Goal: Information Seeking & Learning: Learn about a topic

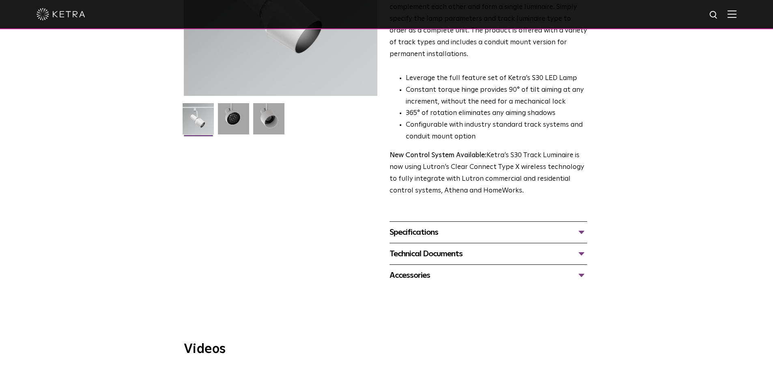
scroll to position [162, 0]
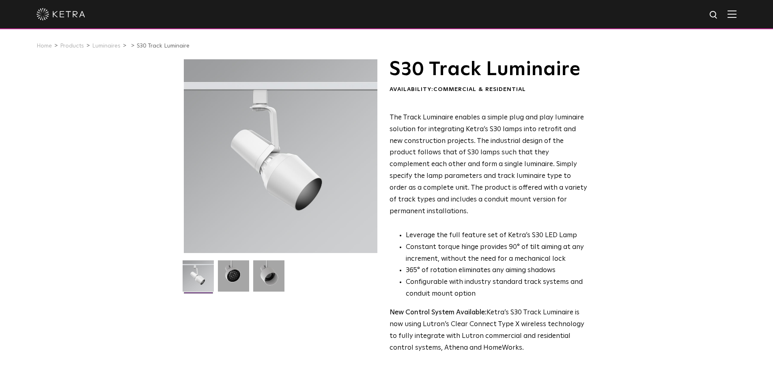
click at [65, 10] on img at bounding box center [61, 14] width 49 height 12
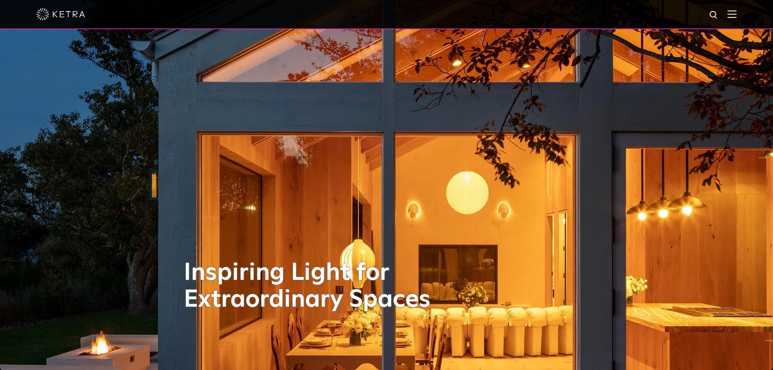
click at [737, 15] on img at bounding box center [732, 14] width 9 height 8
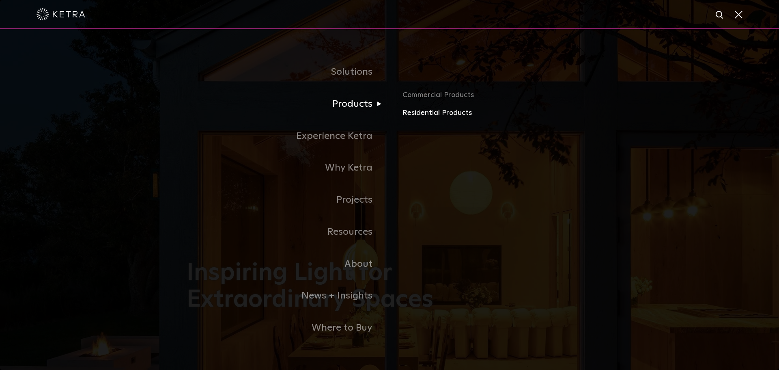
click at [467, 115] on link "Residential Products" at bounding box center [498, 113] width 190 height 12
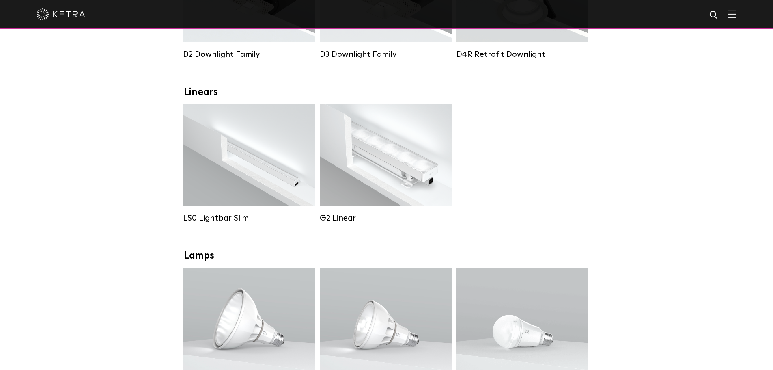
scroll to position [203, 0]
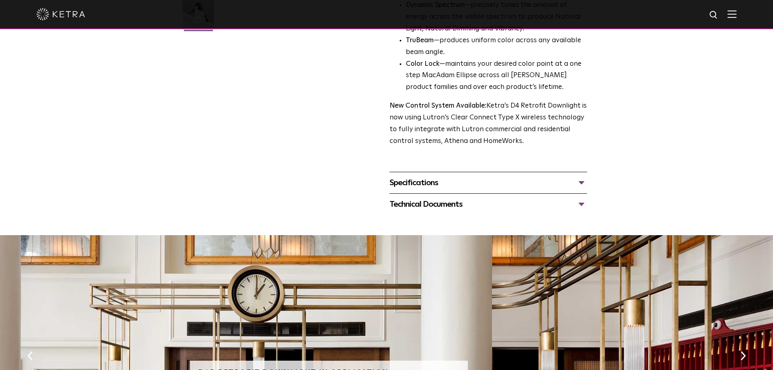
scroll to position [152, 0]
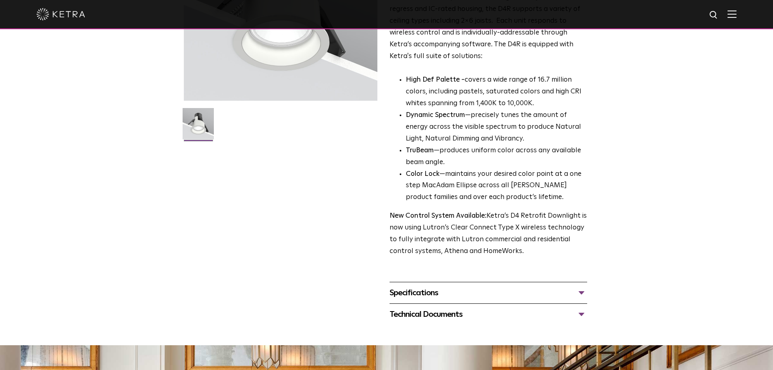
click at [439, 295] on div "Specifications" at bounding box center [489, 292] width 198 height 13
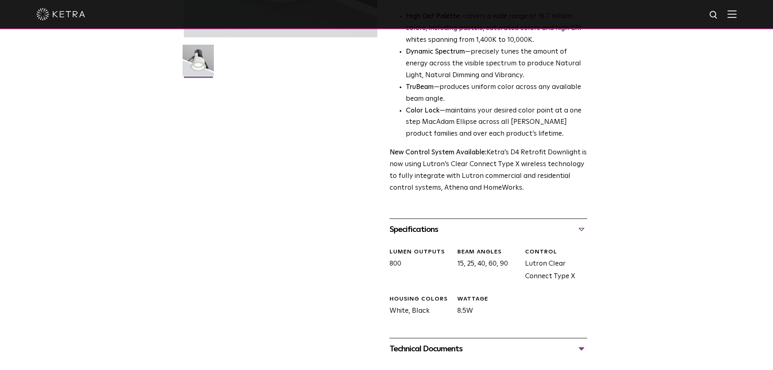
scroll to position [274, 0]
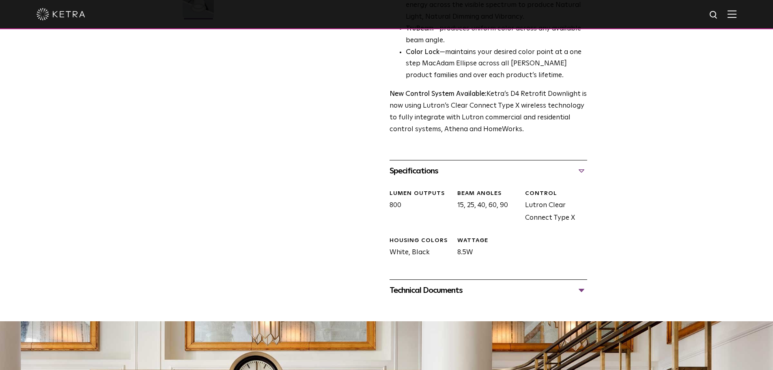
click at [439, 295] on div "Technical Documents" at bounding box center [489, 290] width 198 height 13
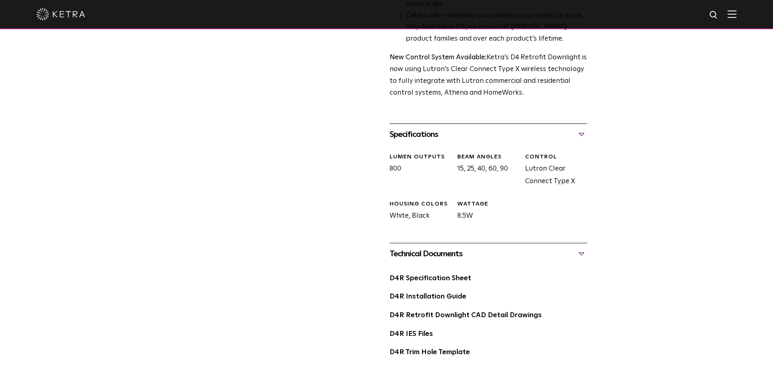
scroll to position [355, 0]
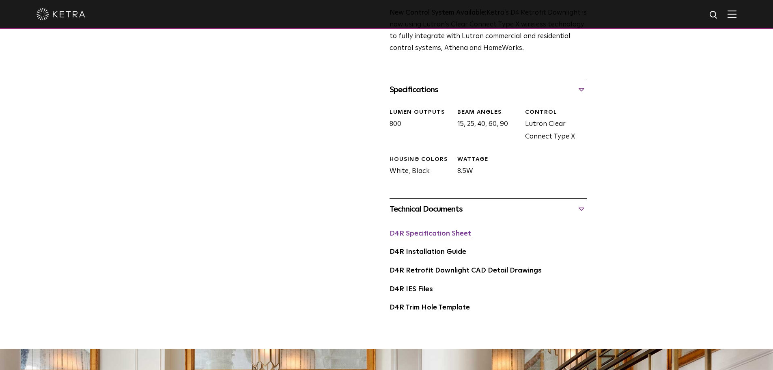
click at [447, 236] on link "D4R Specification Sheet" at bounding box center [431, 233] width 82 height 7
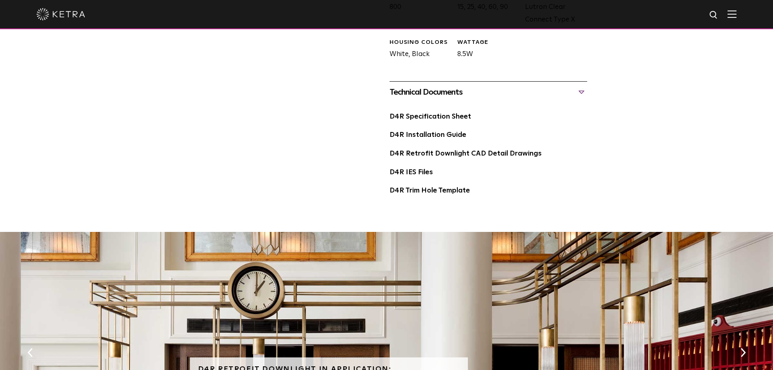
scroll to position [477, 0]
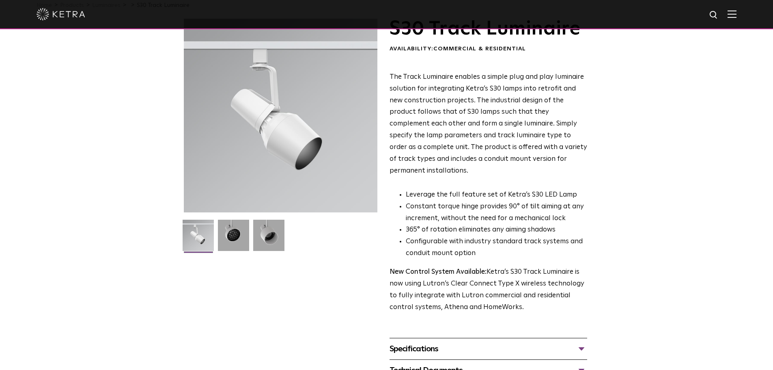
scroll to position [122, 0]
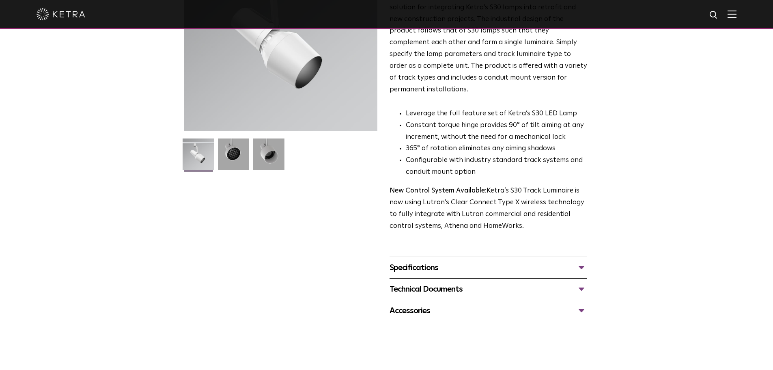
click at [420, 261] on div "Specifications" at bounding box center [489, 267] width 198 height 13
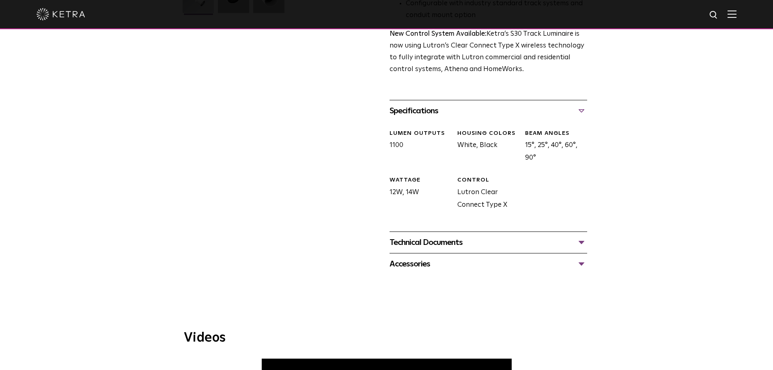
scroll to position [365, 0]
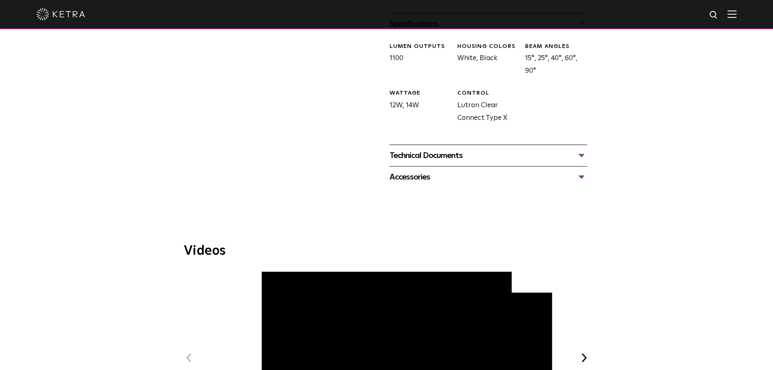
click at [420, 149] on div "Technical Documents" at bounding box center [489, 155] width 198 height 13
